Goal: Transaction & Acquisition: Purchase product/service

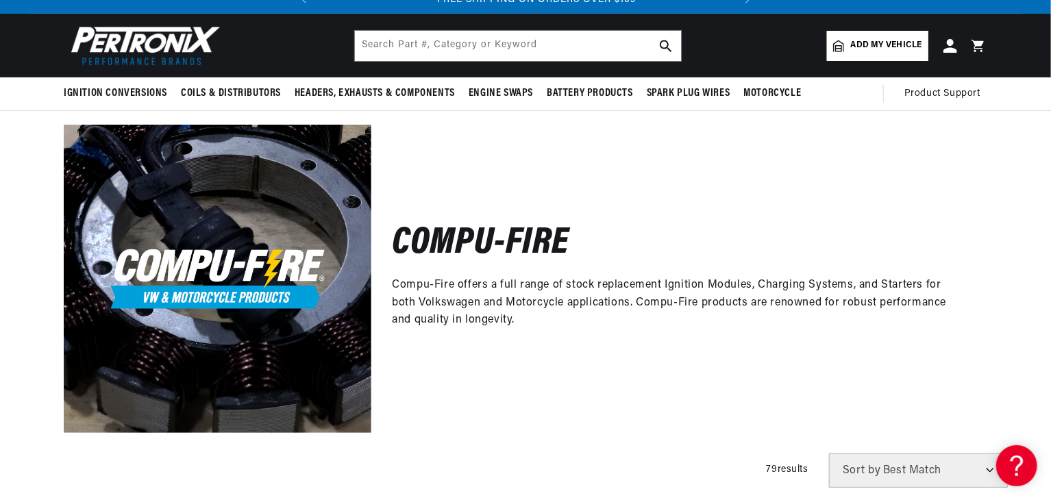
scroll to position [0, 415]
click at [530, 57] on input "text" at bounding box center [518, 46] width 326 height 30
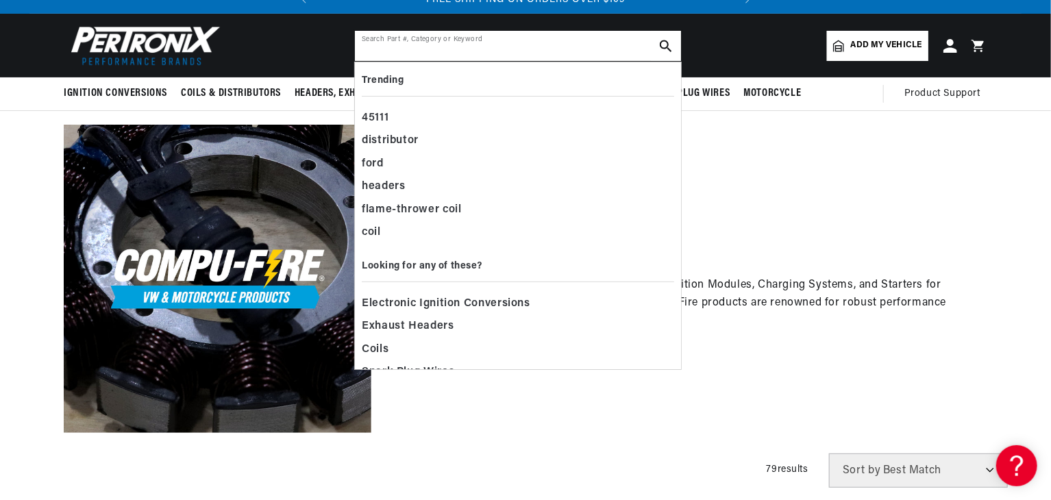
paste input "21835-KS"
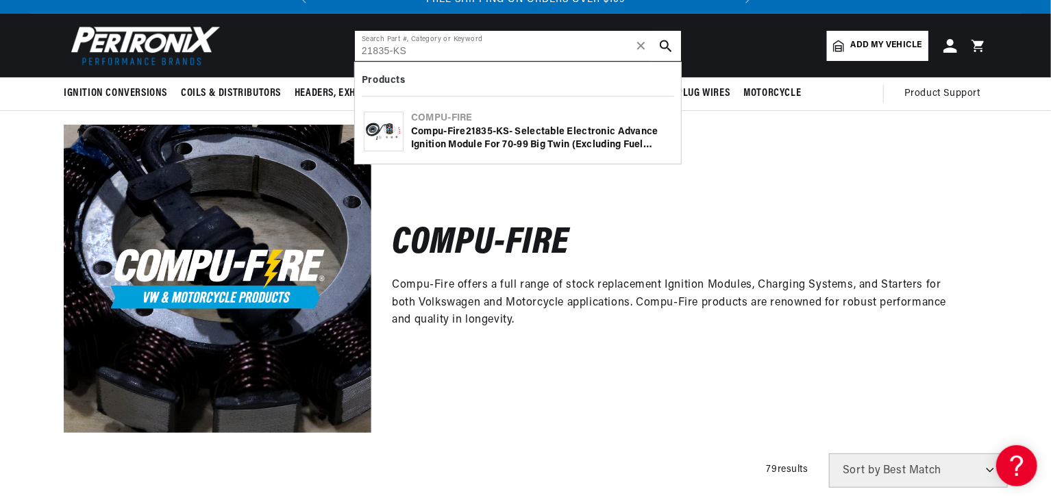
type input "21835-KS"
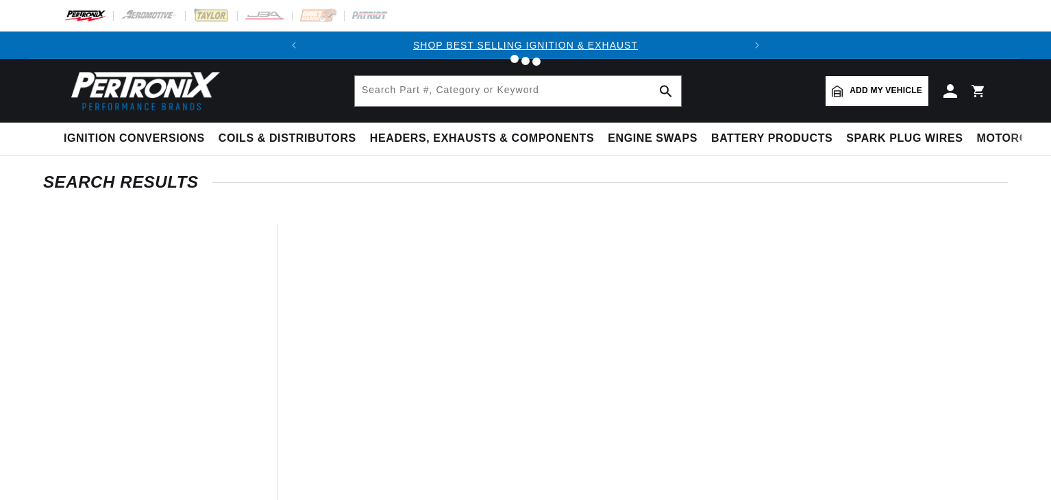
type input "21835-KS"
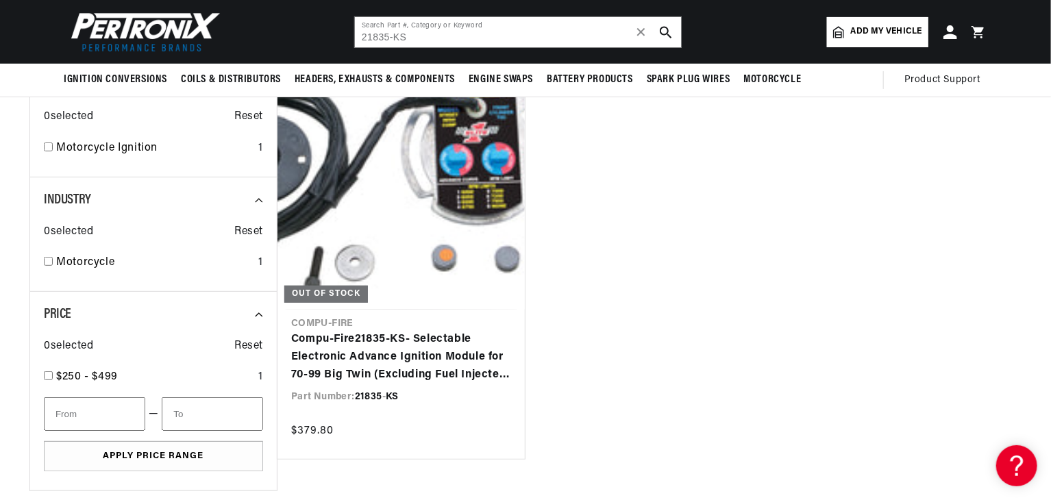
scroll to position [160, 0]
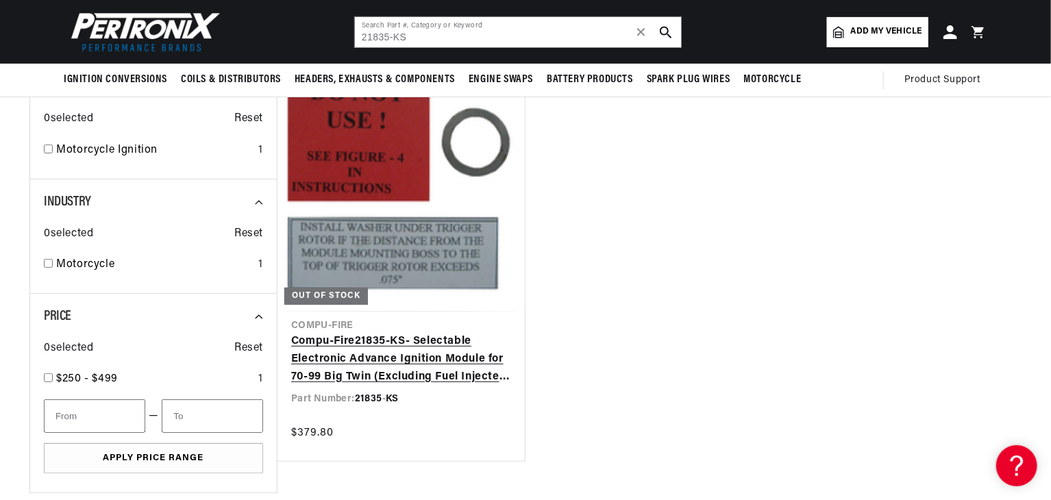
click at [472, 333] on link "Compu-Fire 21835 - KS - Selectable Electronic Advance Ignition Module for 70-99…" at bounding box center [401, 359] width 220 height 53
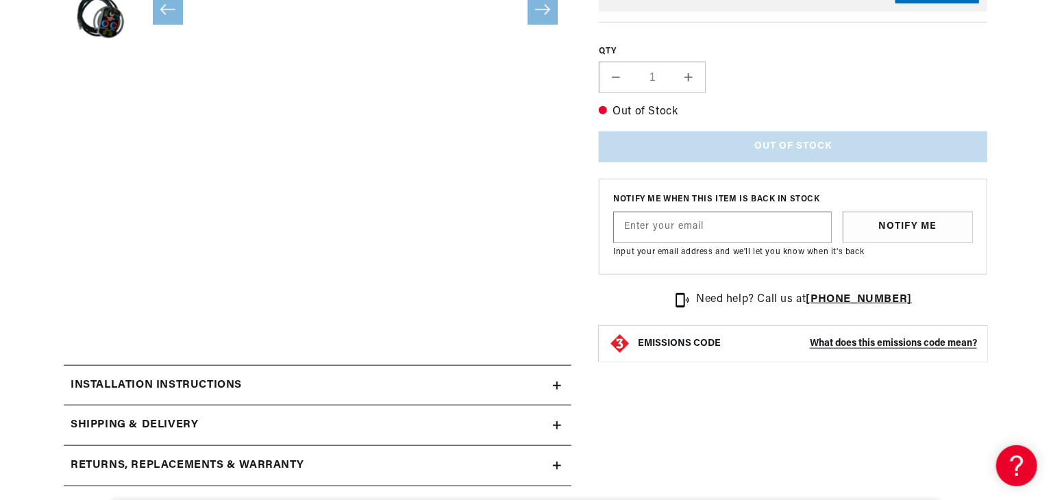
scroll to position [548, 0]
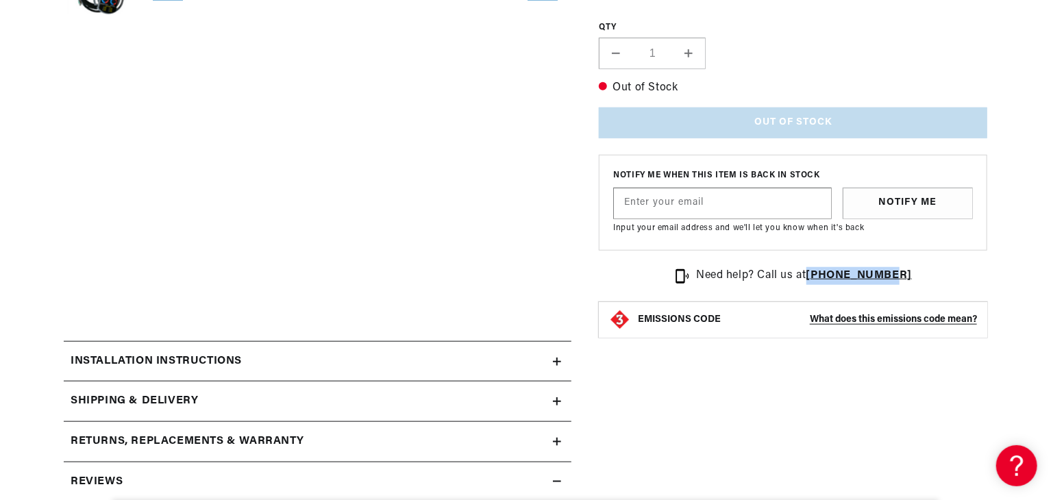
drag, startPoint x: 916, startPoint y: 275, endPoint x: 823, endPoint y: 278, distance: 93.2
click at [823, 278] on div "Need help? Call us at [PHONE_NUMBER]" at bounding box center [793, 276] width 389 height 18
copy strong "[PHONE_NUMBER]"
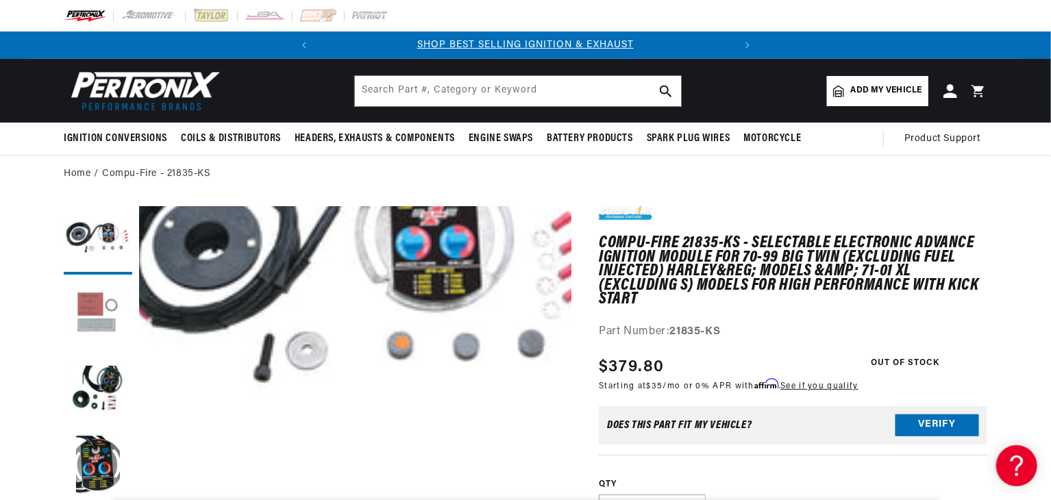
scroll to position [0, 0]
click at [90, 319] on button "Load image 2 in gallery view" at bounding box center [98, 316] width 69 height 69
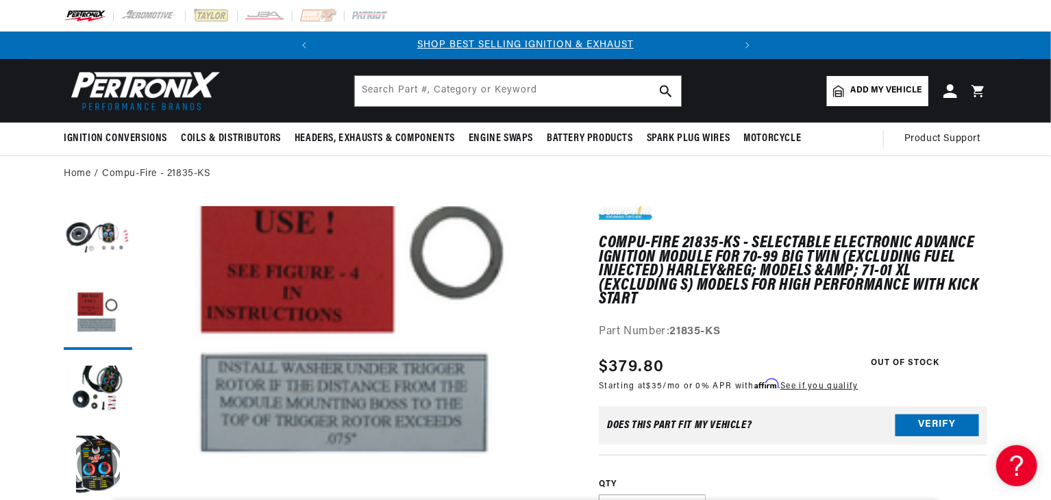
scroll to position [0, 415]
